Goal: Task Accomplishment & Management: Manage account settings

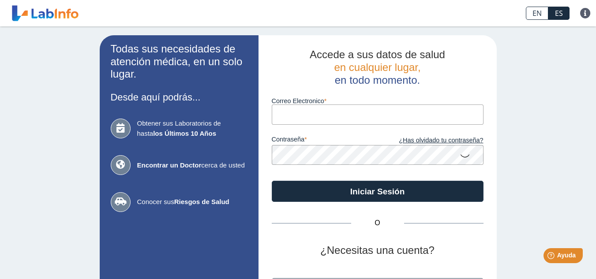
click at [318, 114] on input "Correo Electronico" at bounding box center [378, 115] width 212 height 20
type input "[EMAIL_ADDRESS][DOMAIN_NAME]"
click at [441, 141] on link "¿Has olvidado tu contraseña?" at bounding box center [431, 141] width 106 height 10
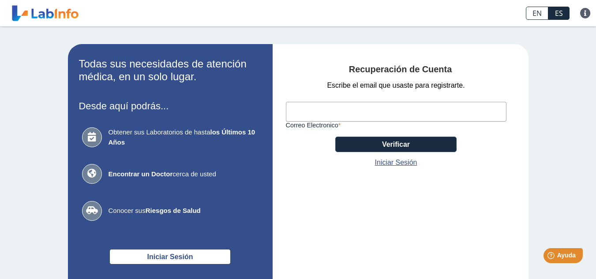
click at [430, 108] on input "Correo Electronico" at bounding box center [396, 112] width 221 height 20
type input "[EMAIL_ADDRESS][DOMAIN_NAME]"
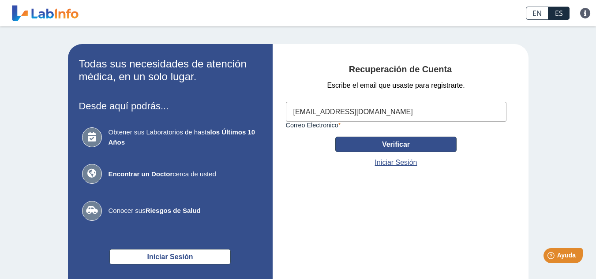
click at [415, 142] on button "Verificar" at bounding box center [396, 144] width 121 height 15
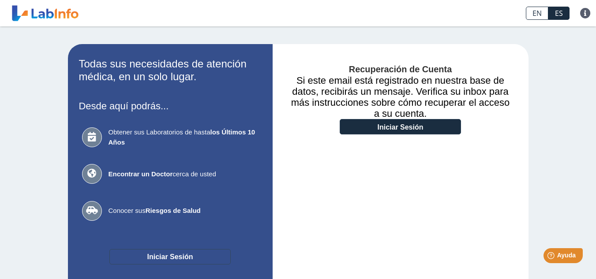
click at [180, 254] on button "Iniciar Sesión" at bounding box center [169, 256] width 121 height 15
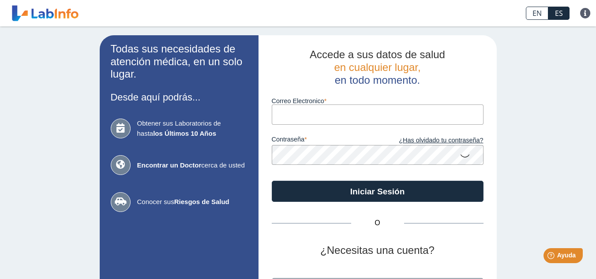
click at [512, 247] on div "Todas sus necesidades de atención médica, en un solo lugar. Desde aquí podrás..…" at bounding box center [298, 184] width 596 height 317
